Goal: Transaction & Acquisition: Purchase product/service

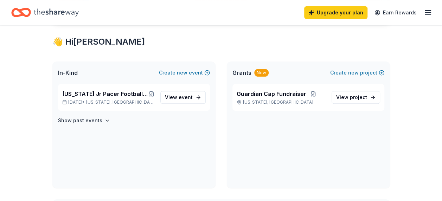
scroll to position [120, 0]
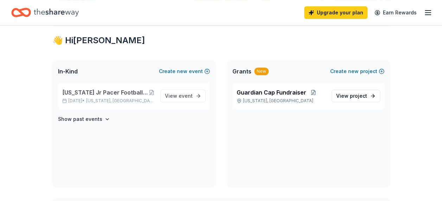
click at [104, 92] on span "[US_STATE] Jr Pacer Football and Cheer Spaghetti Dinner Raffle Fundraiser" at bounding box center [105, 92] width 86 height 8
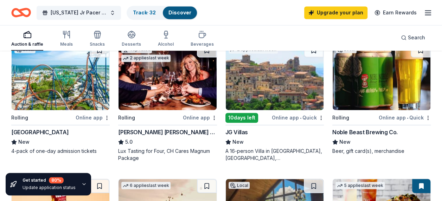
scroll to position [495, 0]
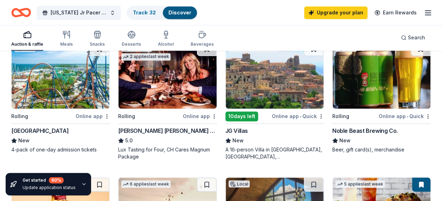
click at [87, 93] on img at bounding box center [61, 75] width 98 height 67
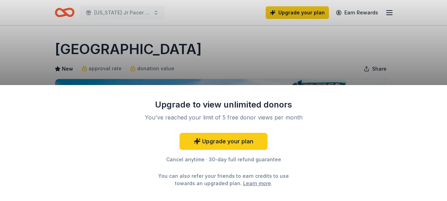
click at [189, 160] on div "Cancel anytime · 30-day full refund guarantee" at bounding box center [223, 159] width 183 height 8
